Goal: Task Accomplishment & Management: Complete application form

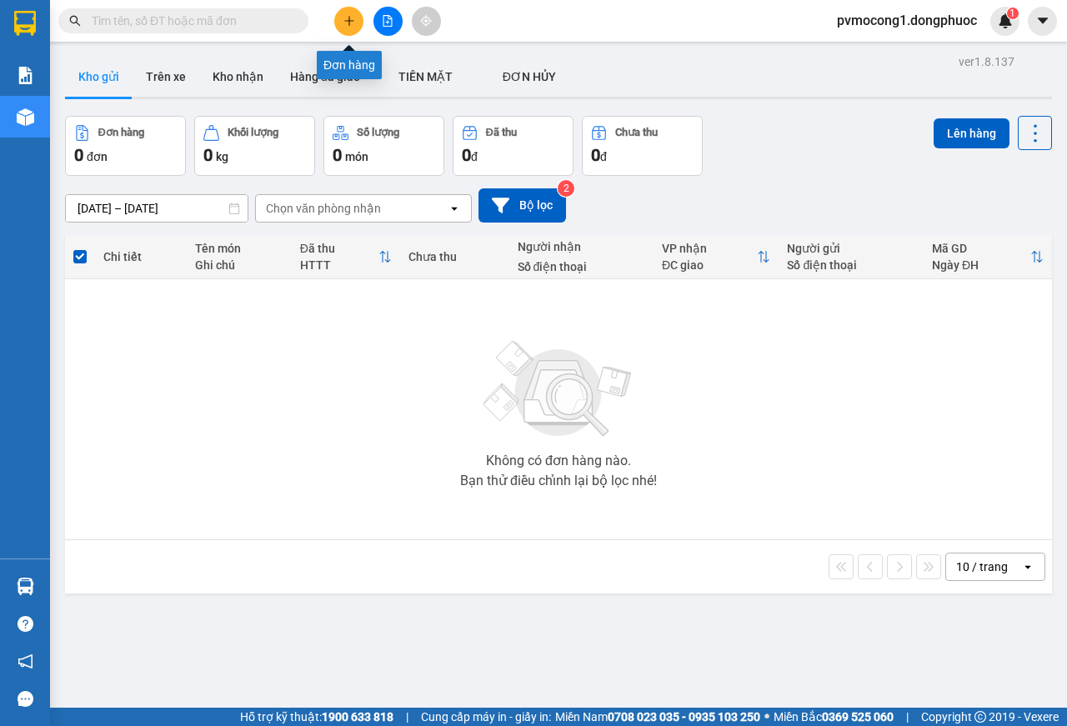
click at [344, 16] on icon "plus" at bounding box center [349, 21] width 12 height 12
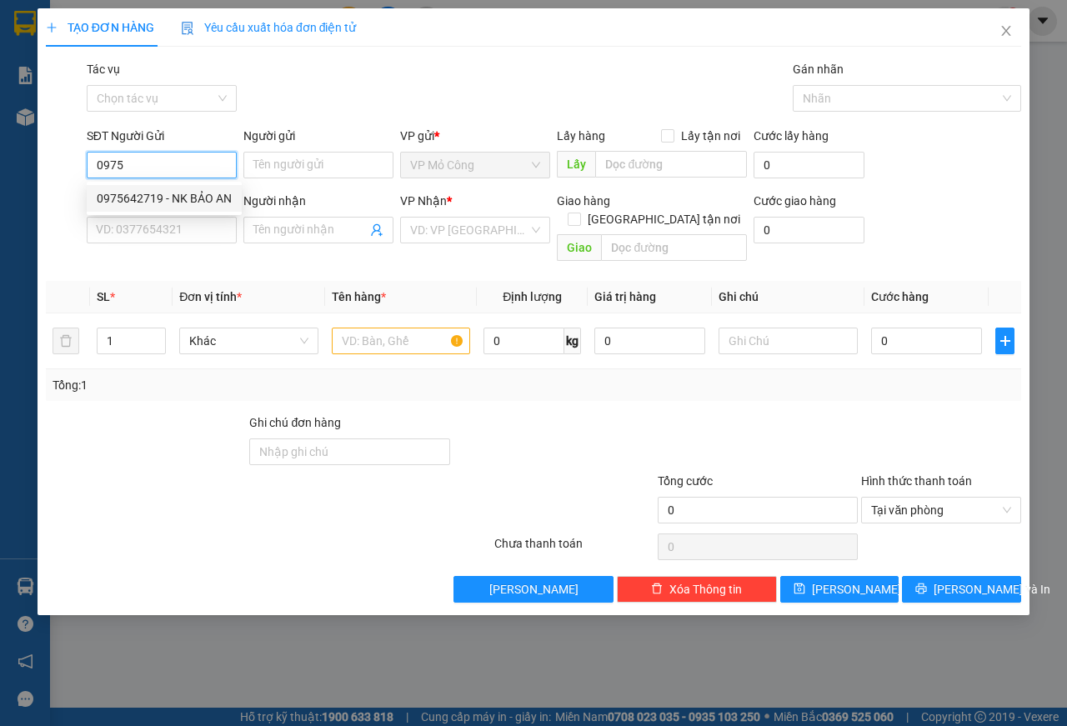
click at [199, 192] on div "0975642719 - NK BẢO AN" at bounding box center [164, 198] width 135 height 18
type input "0975642719"
type input "NK BẢO AN"
type input "0976290978"
type input "HẠNH LABO"
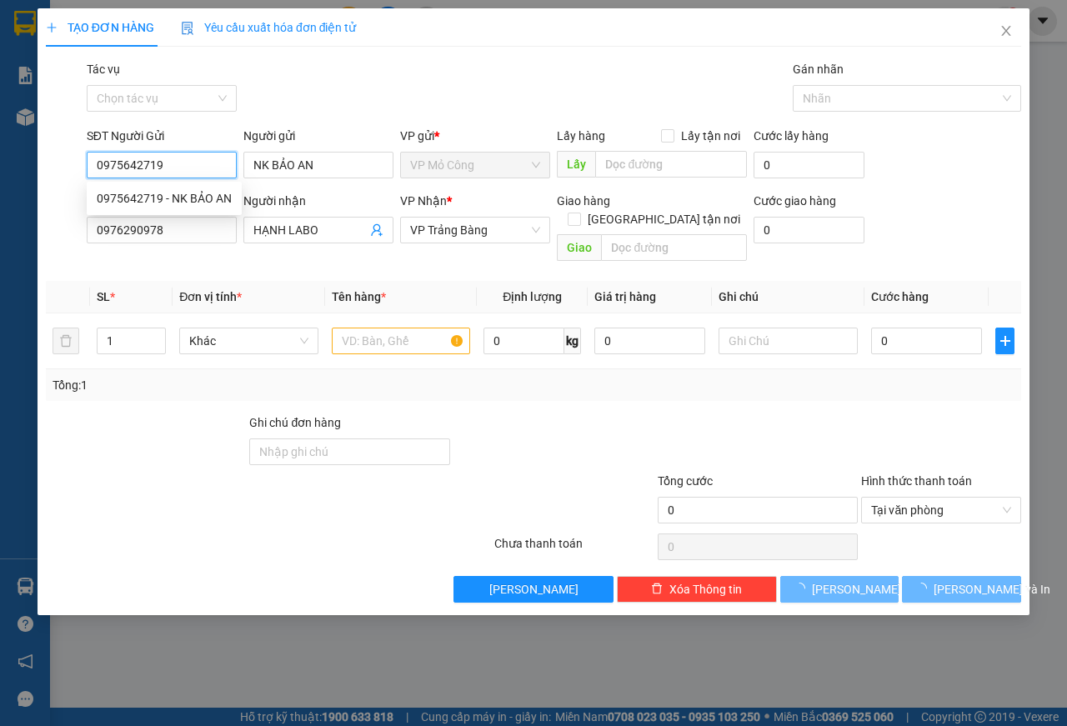
type input "25.000"
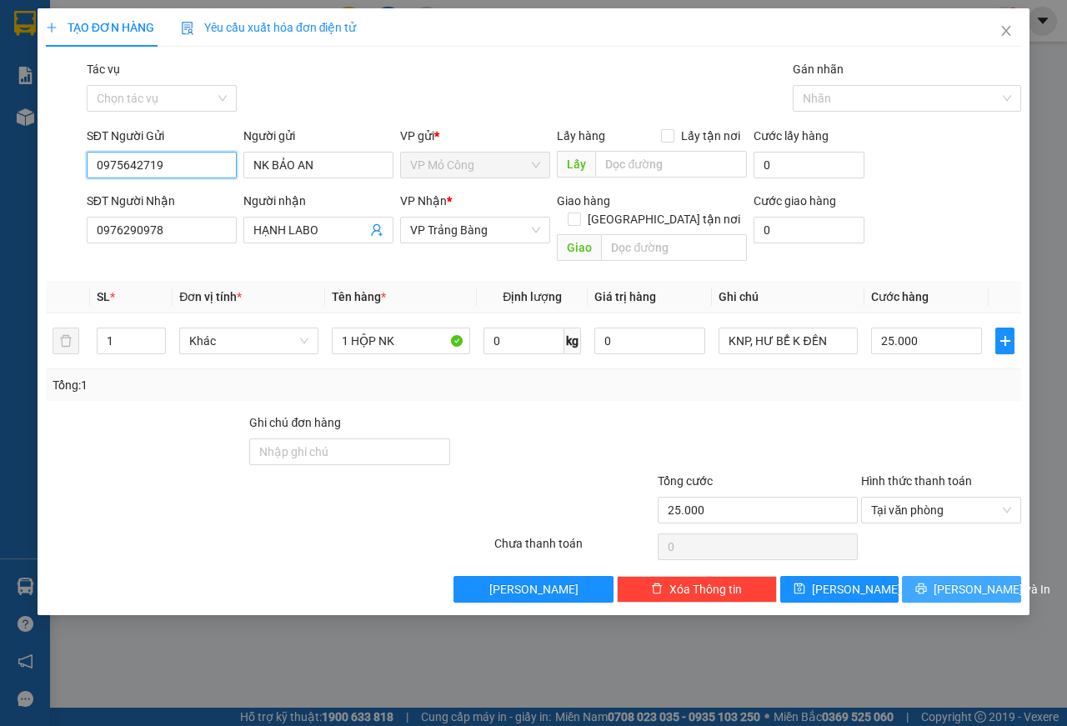
type input "0975642719"
click at [945, 576] on button "[PERSON_NAME] và In" at bounding box center [961, 589] width 119 height 27
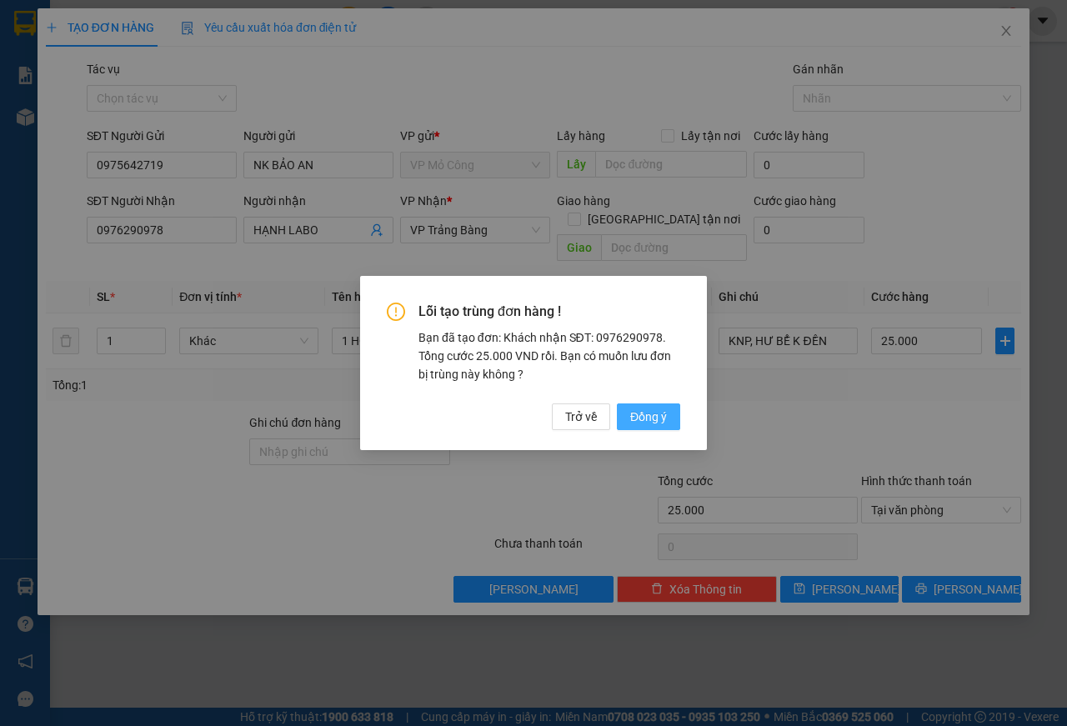
click at [656, 417] on span "Đồng ý" at bounding box center [648, 416] width 37 height 18
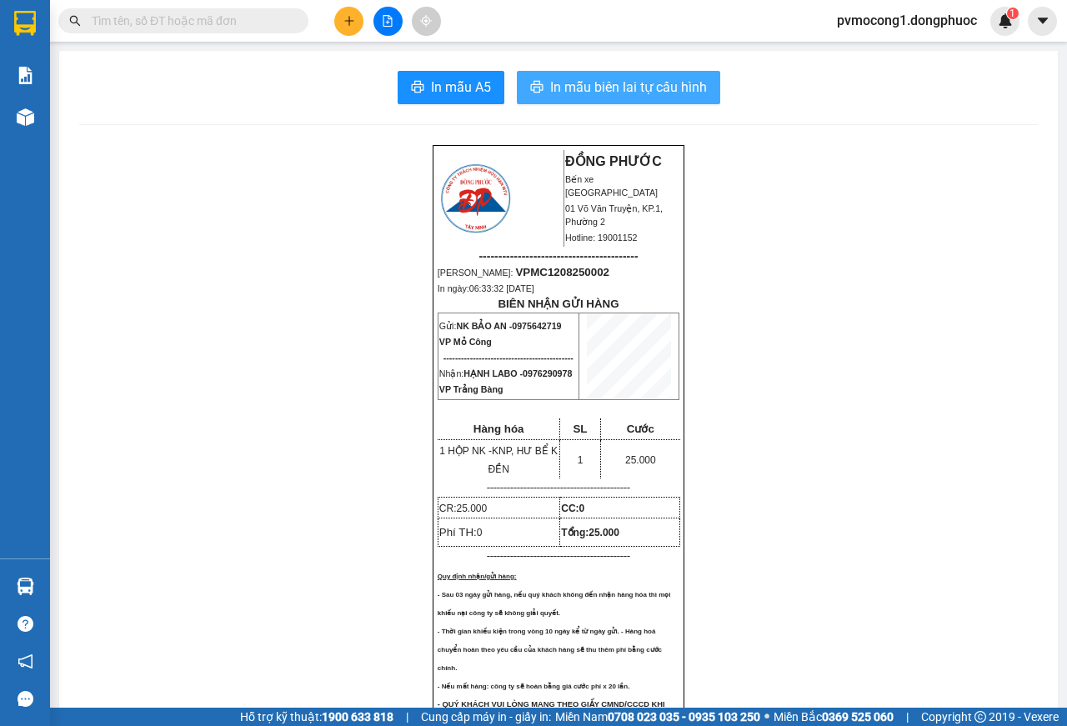
click at [603, 97] on span "In mẫu biên lai tự cấu hình" at bounding box center [628, 87] width 157 height 21
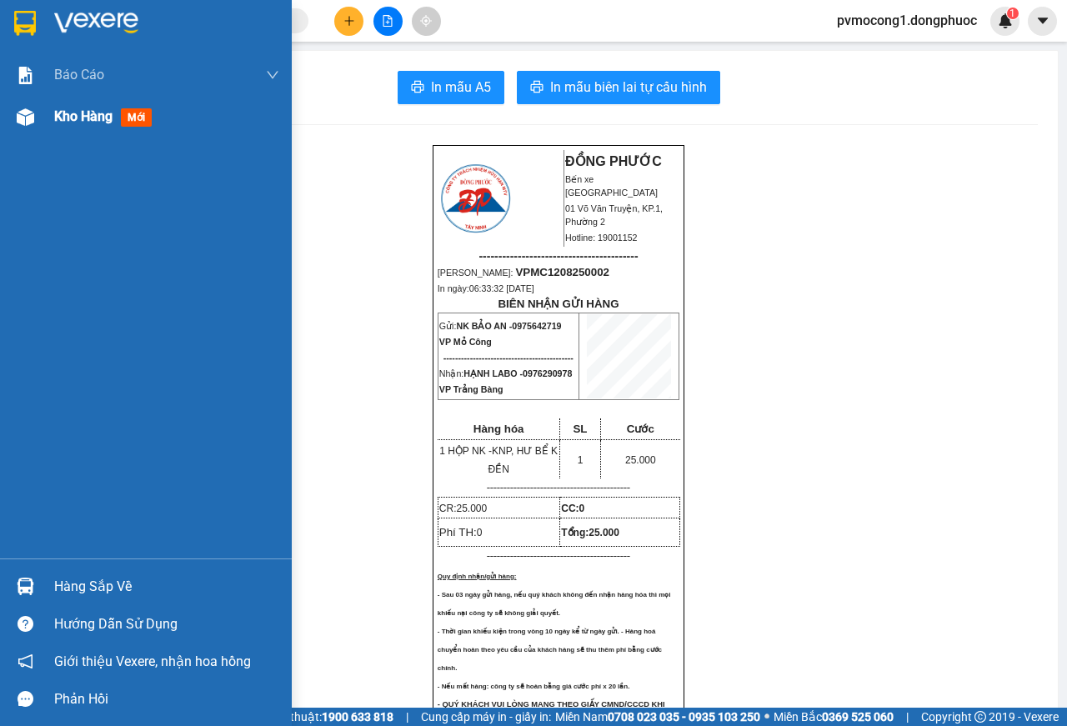
click at [27, 116] on img at bounding box center [25, 116] width 17 height 17
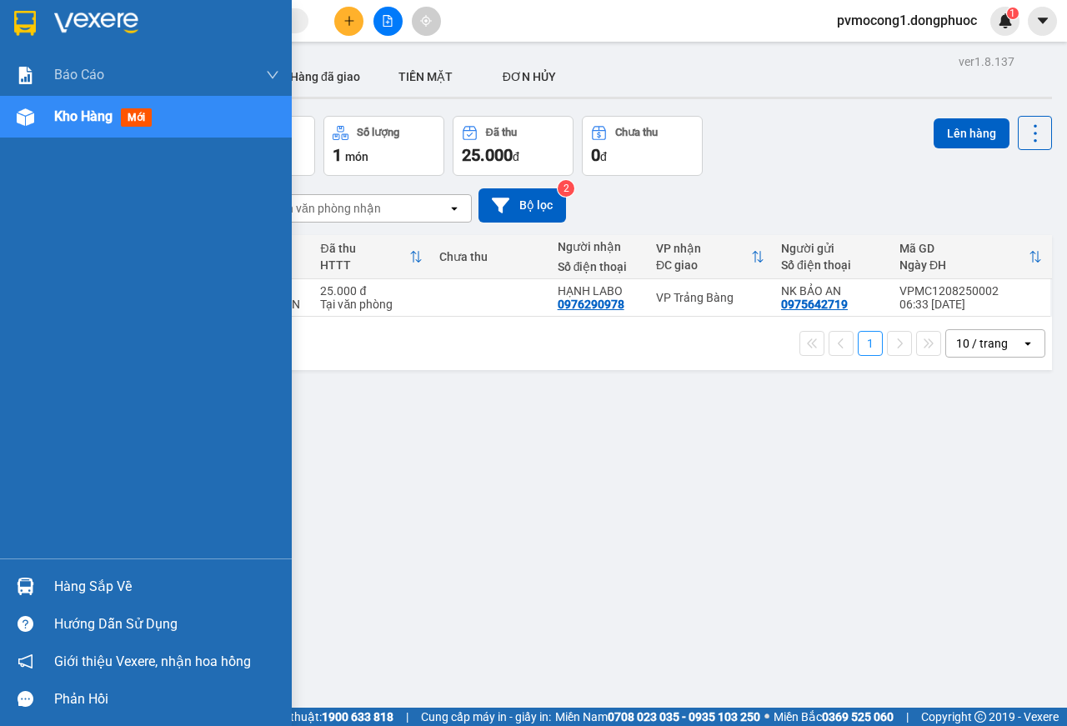
click at [42, 579] on div "Hàng sắp về" at bounding box center [146, 585] width 292 height 37
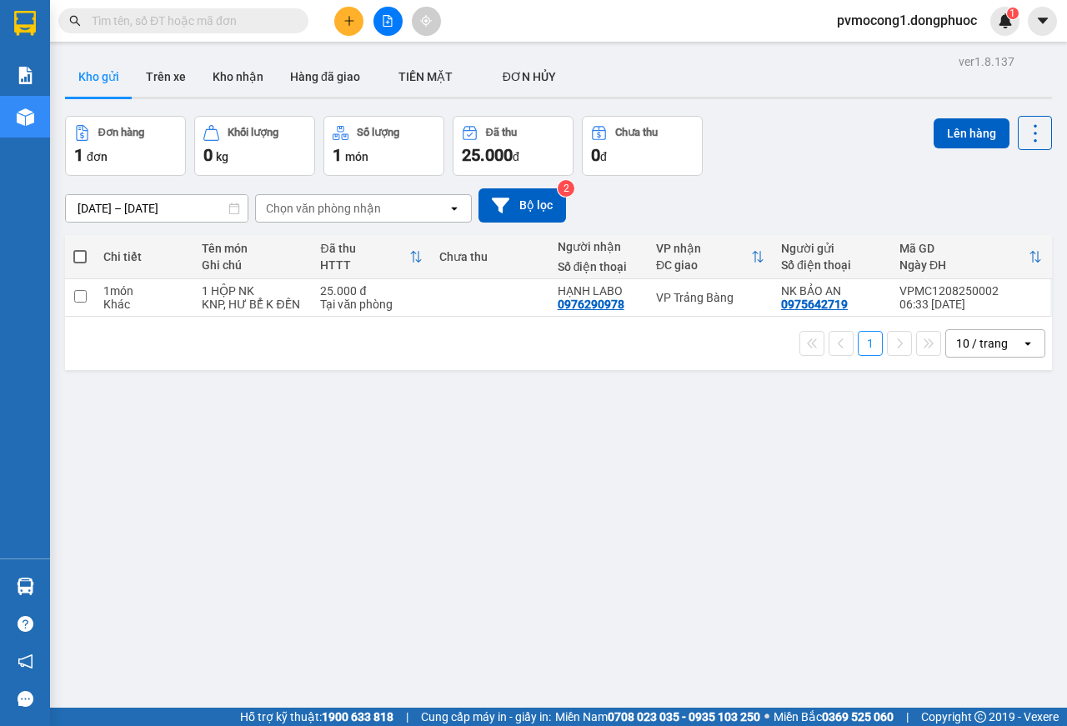
click at [232, 427] on section "Kết quả tìm kiếm ( 0 ) Bộ lọc No Data pvmocong1.dongphuoc 1 Báo cáo Mẫu 1: Báo …" at bounding box center [533, 363] width 1067 height 726
